Goal: Information Seeking & Learning: Find specific fact

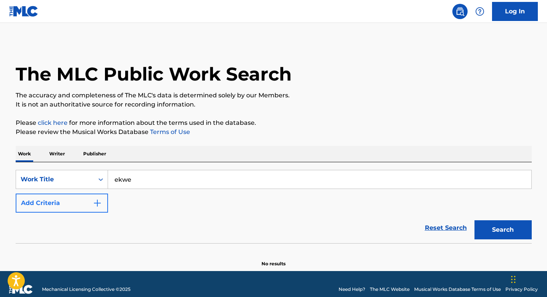
type input "ekwe"
click at [91, 204] on button "Add Criteria" at bounding box center [62, 202] width 92 height 19
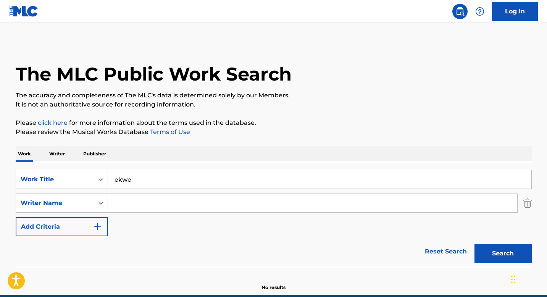
click at [127, 201] on input "Search Form" at bounding box center [312, 203] width 409 height 18
paste input "Social Proof Sync highlights Video Instagram & Tiktok Reels Tolu to highlight t…"
type input "Social Proof Sync highlights Video Instagram & Tiktok Reels Tolu to highlight t…"
type input "[PERSON_NAME]"
click at [474, 244] on button "Search" at bounding box center [502, 253] width 57 height 19
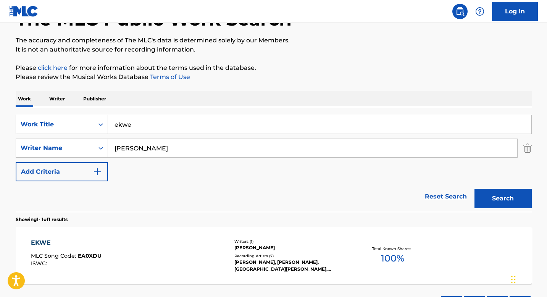
scroll to position [118, 0]
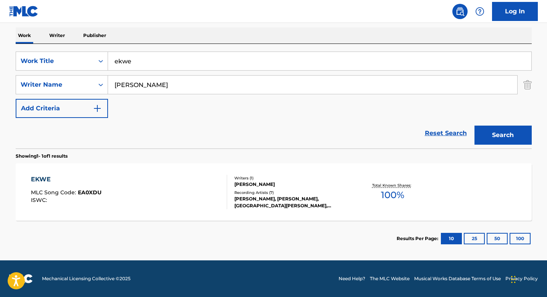
click at [65, 182] on div "EKWE" at bounding box center [66, 179] width 71 height 9
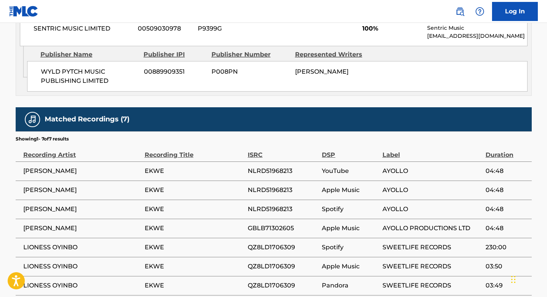
scroll to position [399, 0]
